Goal: Information Seeking & Learning: Learn about a topic

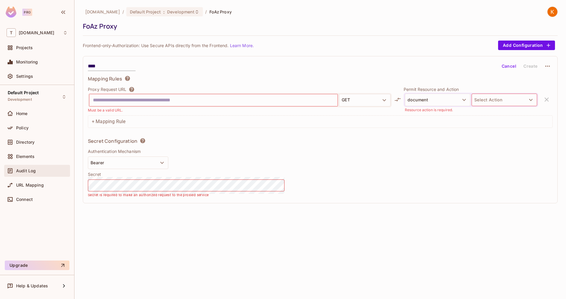
click at [35, 167] on div "Audit Log" at bounding box center [37, 170] width 61 height 7
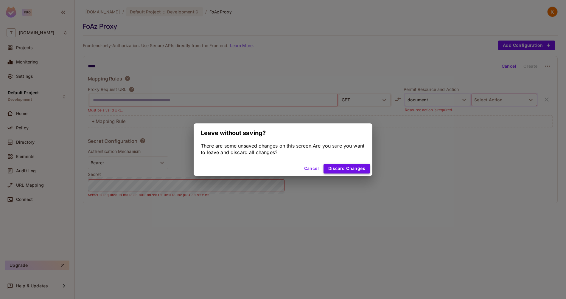
click at [345, 168] on button "Discard Changes" at bounding box center [346, 169] width 46 height 10
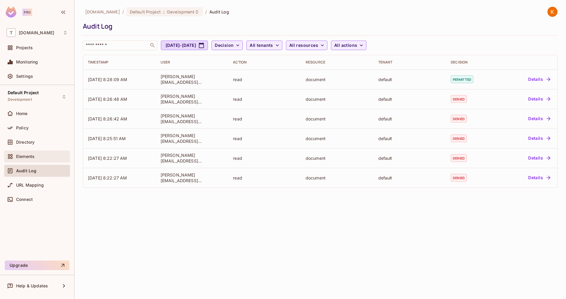
click at [27, 155] on span "Elements" at bounding box center [25, 156] width 18 height 5
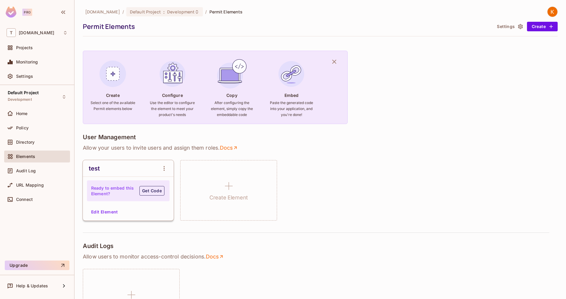
click at [154, 192] on button "Get Code" at bounding box center [151, 191] width 25 height 10
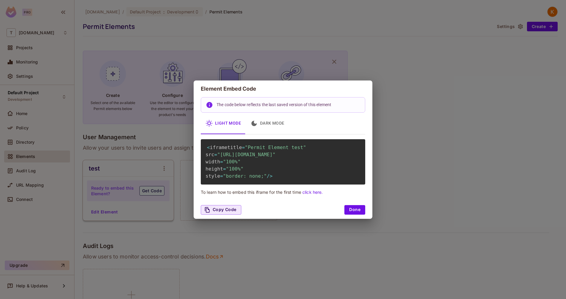
click at [242, 155] on span ""https://embed.permit.io/test?envId=befcc381e0384922832ef6de5559949f&darkMode=f…" at bounding box center [246, 155] width 58 height 6
click at [252, 154] on span ""https://embed.permit.io/test?envId=befcc381e0384922832ef6de5559949f&darkMode=f…" at bounding box center [246, 155] width 58 height 6
click at [263, 114] on button "Dark Mode" at bounding box center [267, 123] width 43 height 21
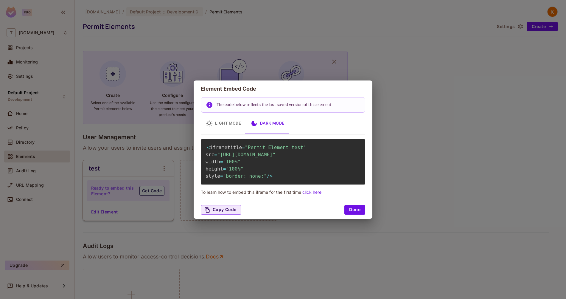
click at [219, 116] on button "Light Mode" at bounding box center [223, 123] width 45 height 21
click at [248, 116] on button "Dark Mode" at bounding box center [267, 123] width 43 height 21
click at [214, 116] on button "Light Mode" at bounding box center [223, 123] width 45 height 21
click at [165, 211] on div "Element Embed Code The code below reflects the last saved version of this eleme…" at bounding box center [283, 149] width 566 height 299
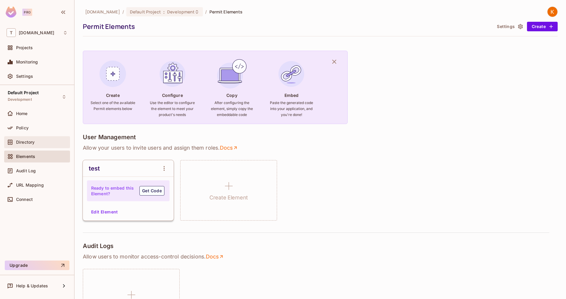
click at [30, 144] on div "Directory" at bounding box center [37, 141] width 61 height 7
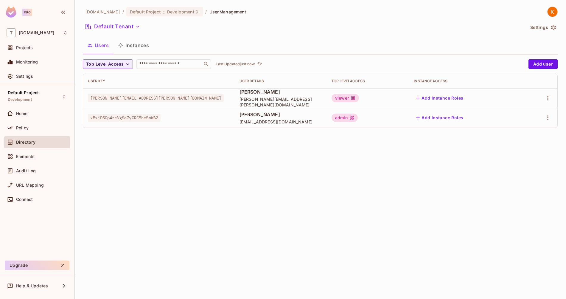
click at [127, 46] on button "Instances" at bounding box center [133, 45] width 40 height 15
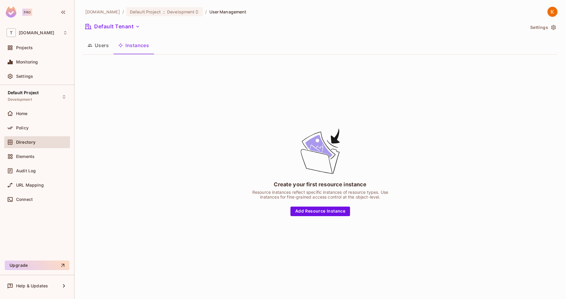
click at [103, 44] on button "Users" at bounding box center [98, 45] width 31 height 15
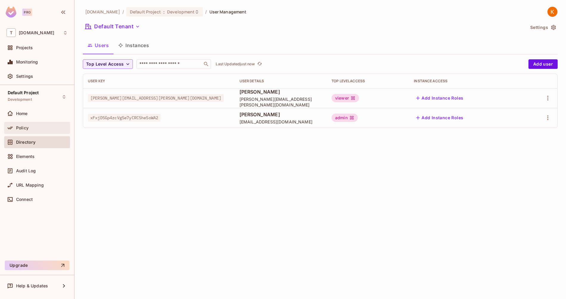
click at [45, 128] on div "Policy" at bounding box center [42, 127] width 52 height 5
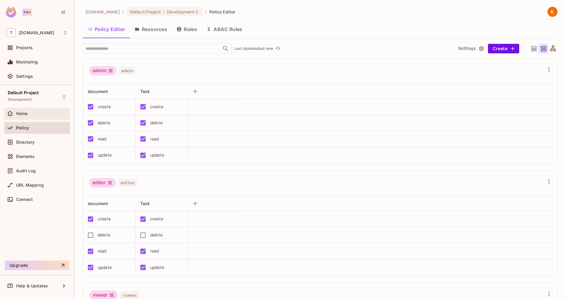
click at [46, 111] on div "Home" at bounding box center [42, 113] width 52 height 5
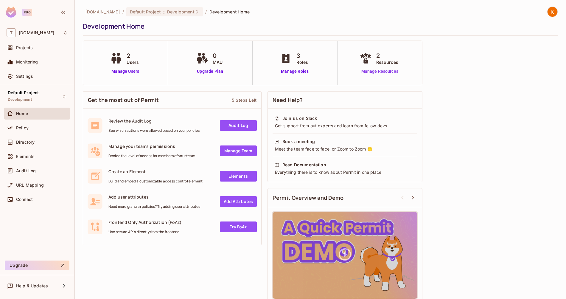
click at [377, 71] on link "Manage Resources" at bounding box center [379, 71] width 43 height 6
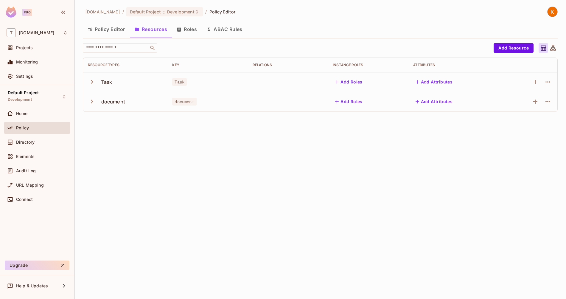
click at [218, 82] on div "Task" at bounding box center [207, 82] width 71 height 6
click at [218, 97] on td "document" at bounding box center [207, 102] width 80 height 20
click at [46, 114] on div "Home" at bounding box center [42, 113] width 52 height 5
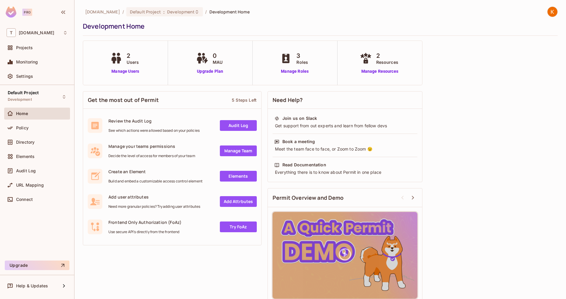
click at [130, 65] on span "Users" at bounding box center [133, 62] width 12 height 6
click at [130, 76] on div "2 Users Manage Users" at bounding box center [125, 63] width 85 height 44
click at [133, 70] on link "Manage Users" at bounding box center [125, 71] width 33 height 6
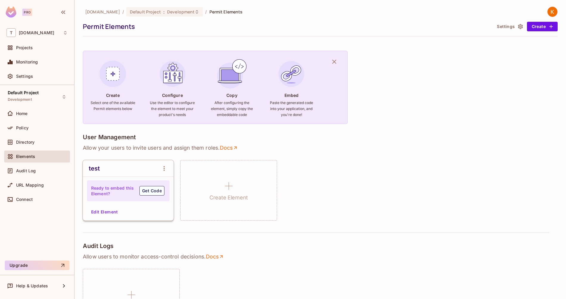
click at [172, 104] on h6 "Use the editor to configure the element to meet your product's needs" at bounding box center [172, 109] width 45 height 18
drag, startPoint x: 172, startPoint y: 104, endPoint x: 175, endPoint y: 119, distance: 14.9
click at [175, 118] on h6 "Use the editor to configure the element to meet your product's needs" at bounding box center [172, 109] width 45 height 18
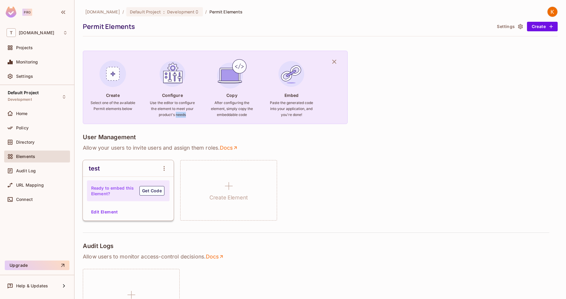
click at [175, 118] on h6 "Use the editor to configure the element to meet your product's needs" at bounding box center [172, 109] width 45 height 18
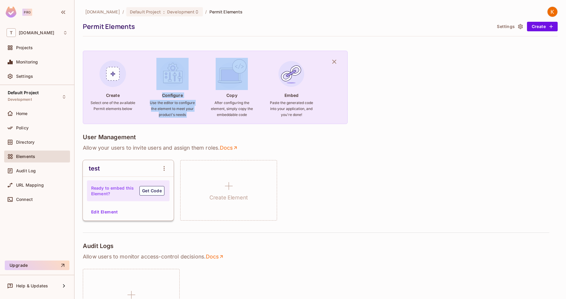
drag, startPoint x: 175, startPoint y: 119, endPoint x: 167, endPoint y: 67, distance: 52.4
click at [167, 67] on div "Configure Use the editor to configure the element to meet your product's needs" at bounding box center [172, 91] width 45 height 66
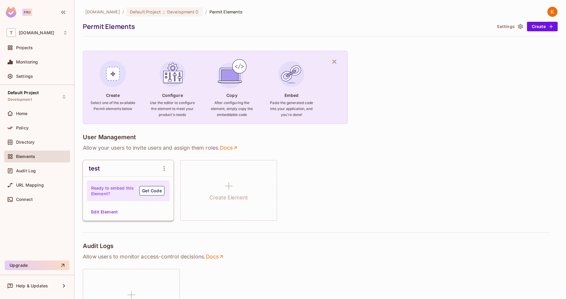
click at [173, 100] on h6 "Use the editor to configure the element to meet your product's needs" at bounding box center [172, 109] width 45 height 18
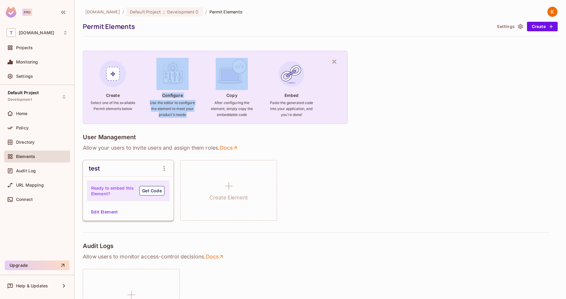
drag, startPoint x: 173, startPoint y: 100, endPoint x: 165, endPoint y: 75, distance: 25.7
click at [165, 75] on div "Configure Use the editor to configure the element to meet your product's needs" at bounding box center [172, 91] width 45 height 66
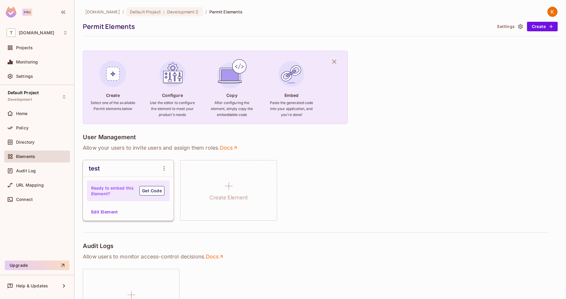
click at [172, 101] on h6 "Use the editor to configure the element to meet your product's needs" at bounding box center [172, 109] width 45 height 18
click at [502, 27] on button "Settings" at bounding box center [509, 27] width 30 height 10
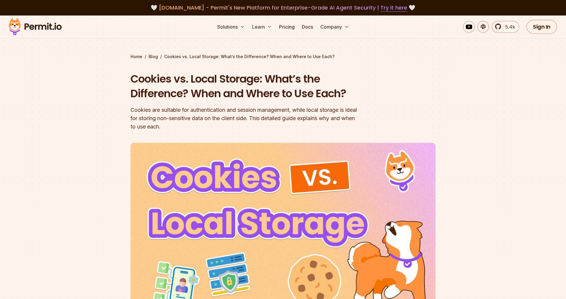
scroll to position [263, 0]
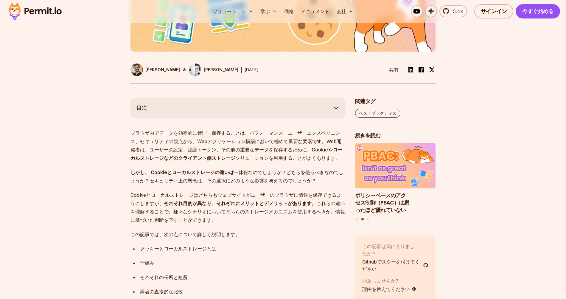
click at [261, 172] on font "一体何なのでしょうか" at bounding box center [258, 172] width 48 height 6
click at [275, 177] on p "しかし、 Cookieとローカルストレージの違いは 一体何なのでしょうか ？どちらを使うべきなのでしょうか？セキュリティ上の懸念は、その選択にどのような影響を…" at bounding box center [237, 176] width 215 height 17
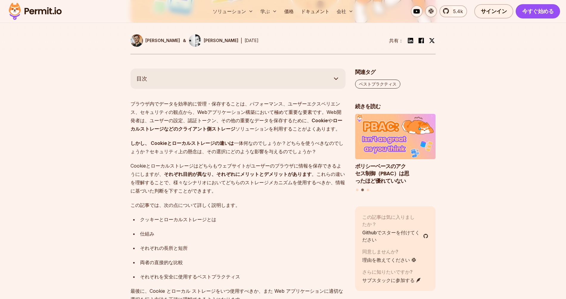
scroll to position [309, 0]
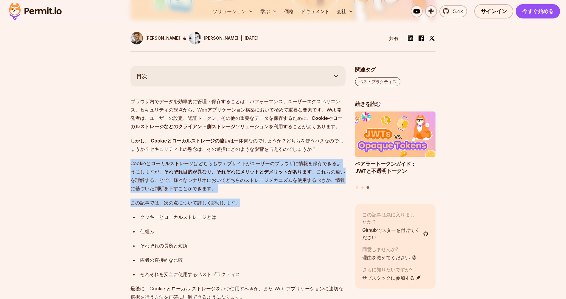
drag, startPoint x: 304, startPoint y: 155, endPoint x: 303, endPoint y: 199, distance: 43.8
click at [303, 199] on p "この記事では、次の点について詳しく説明します。" at bounding box center [237, 202] width 215 height 8
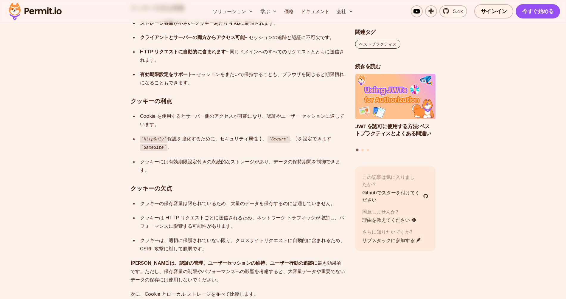
scroll to position [1822, 0]
